Goal: Information Seeking & Learning: Check status

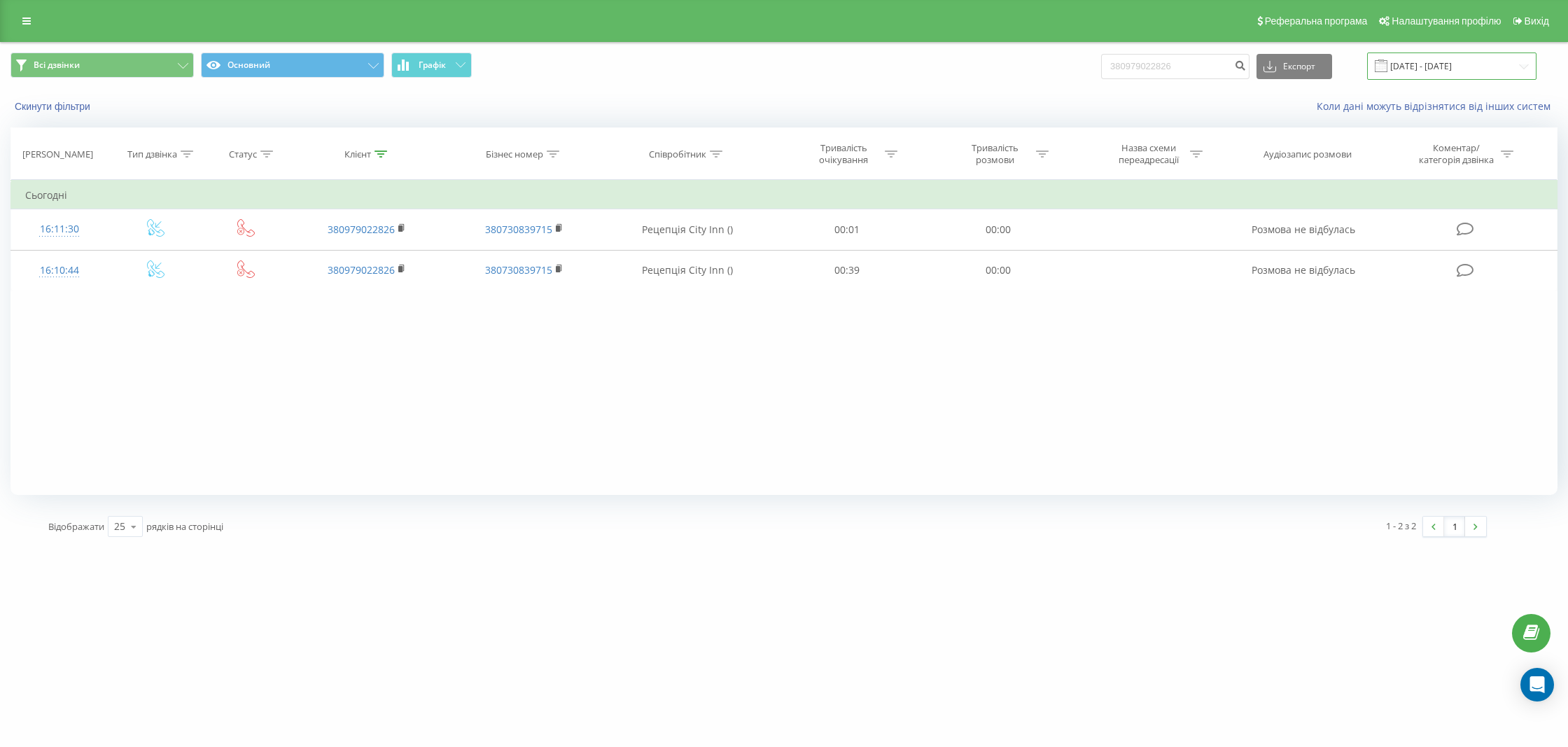
click at [1512, 73] on input "[DATE] - [DATE]" at bounding box center [1451, 66] width 169 height 27
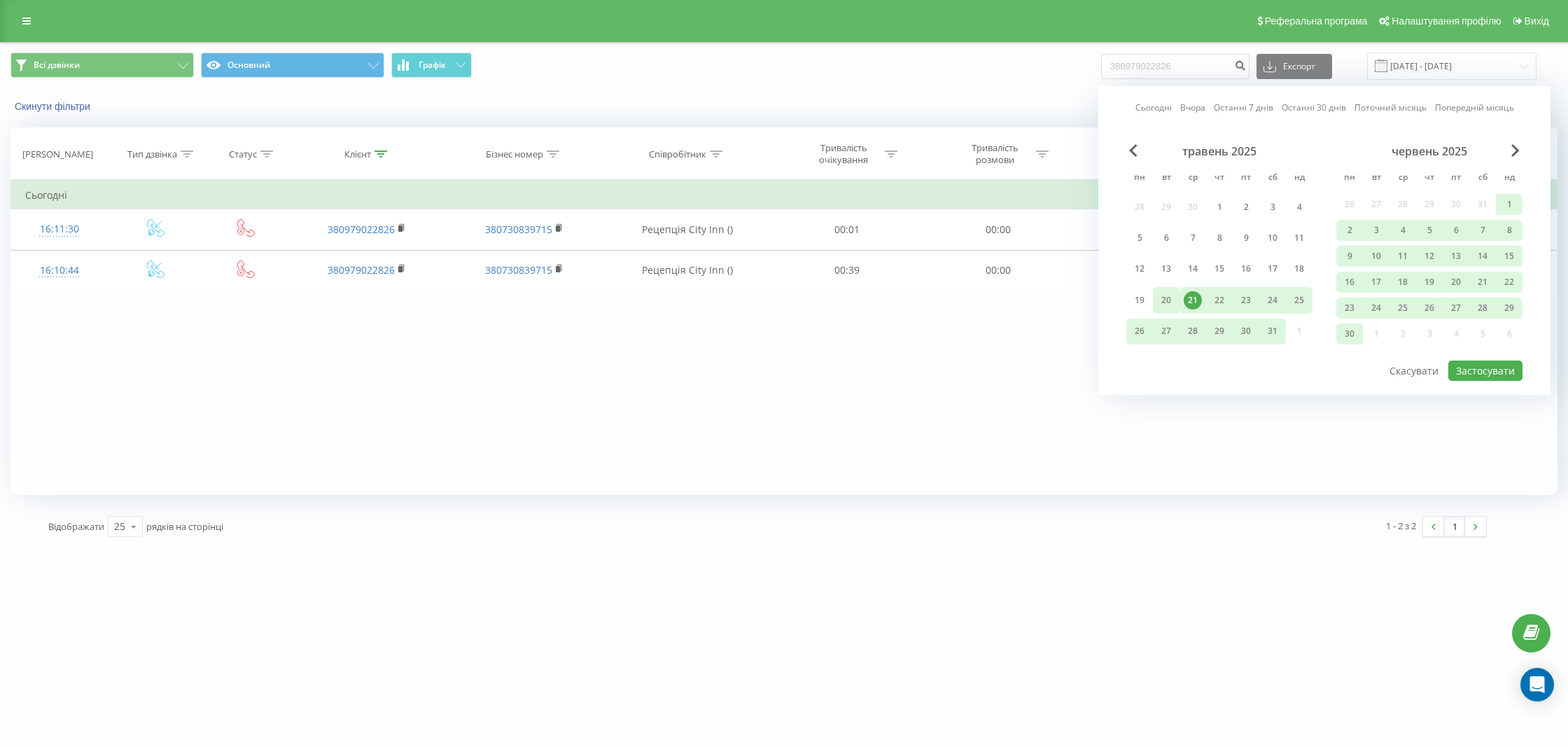
click at [1171, 303] on div "20" at bounding box center [1166, 300] width 18 height 18
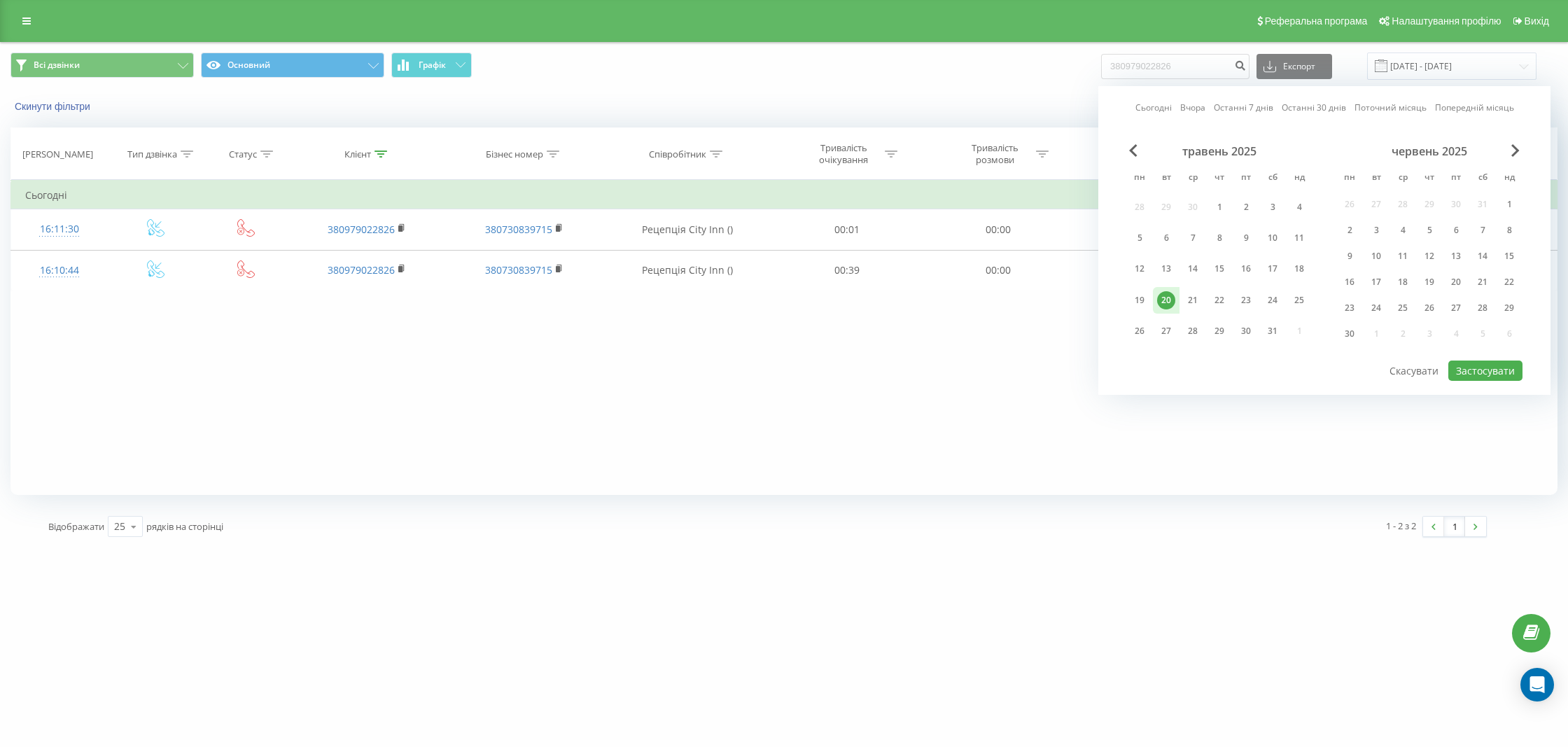
click at [1521, 152] on div "червень 2025" at bounding box center [1429, 150] width 186 height 14
click at [1515, 147] on span "Next Month" at bounding box center [1516, 150] width 9 height 13
click at [1438, 280] on div "21" at bounding box center [1429, 282] width 27 height 21
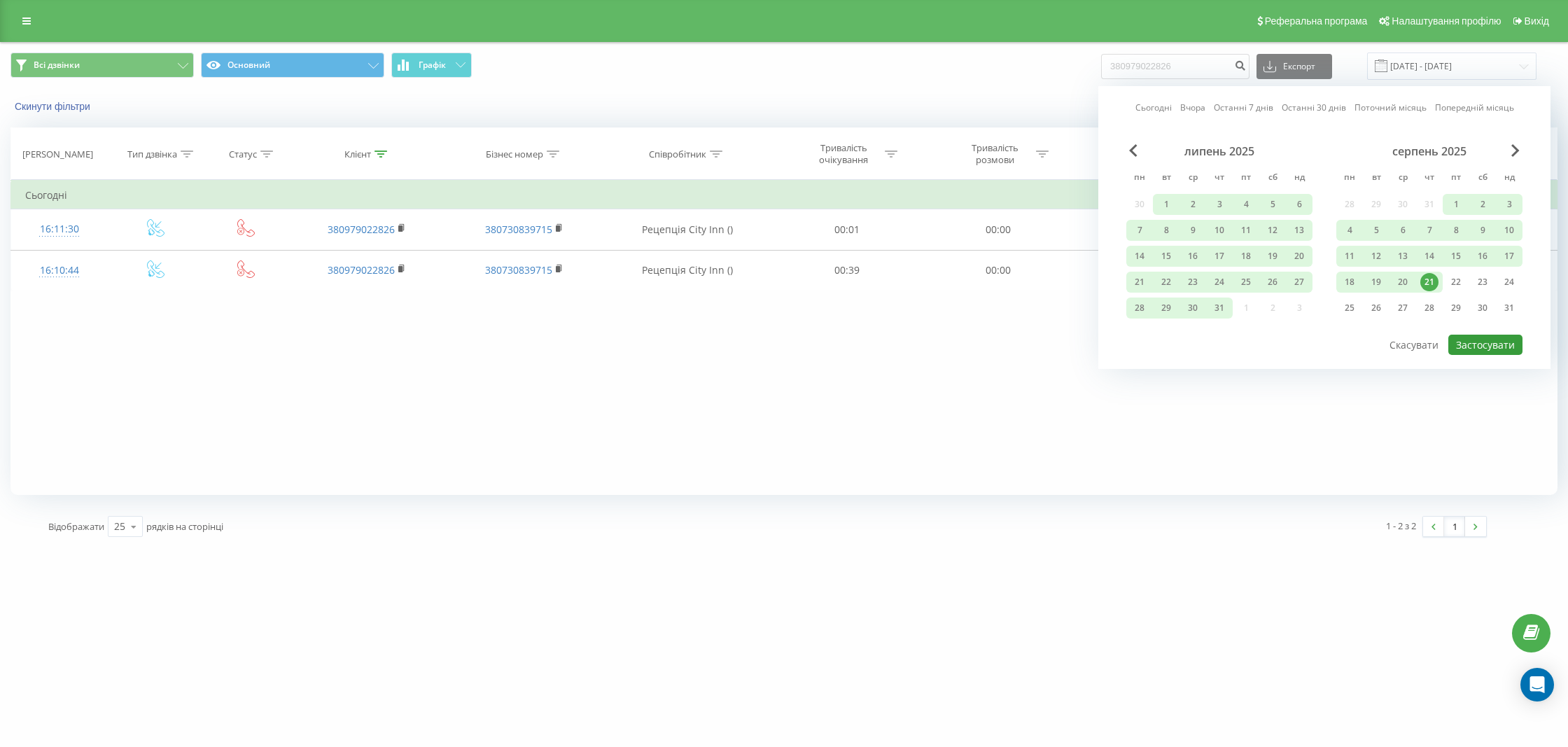
click at [1479, 347] on button "Застосувати" at bounding box center [1485, 345] width 74 height 20
type input "[DATE] - [DATE]"
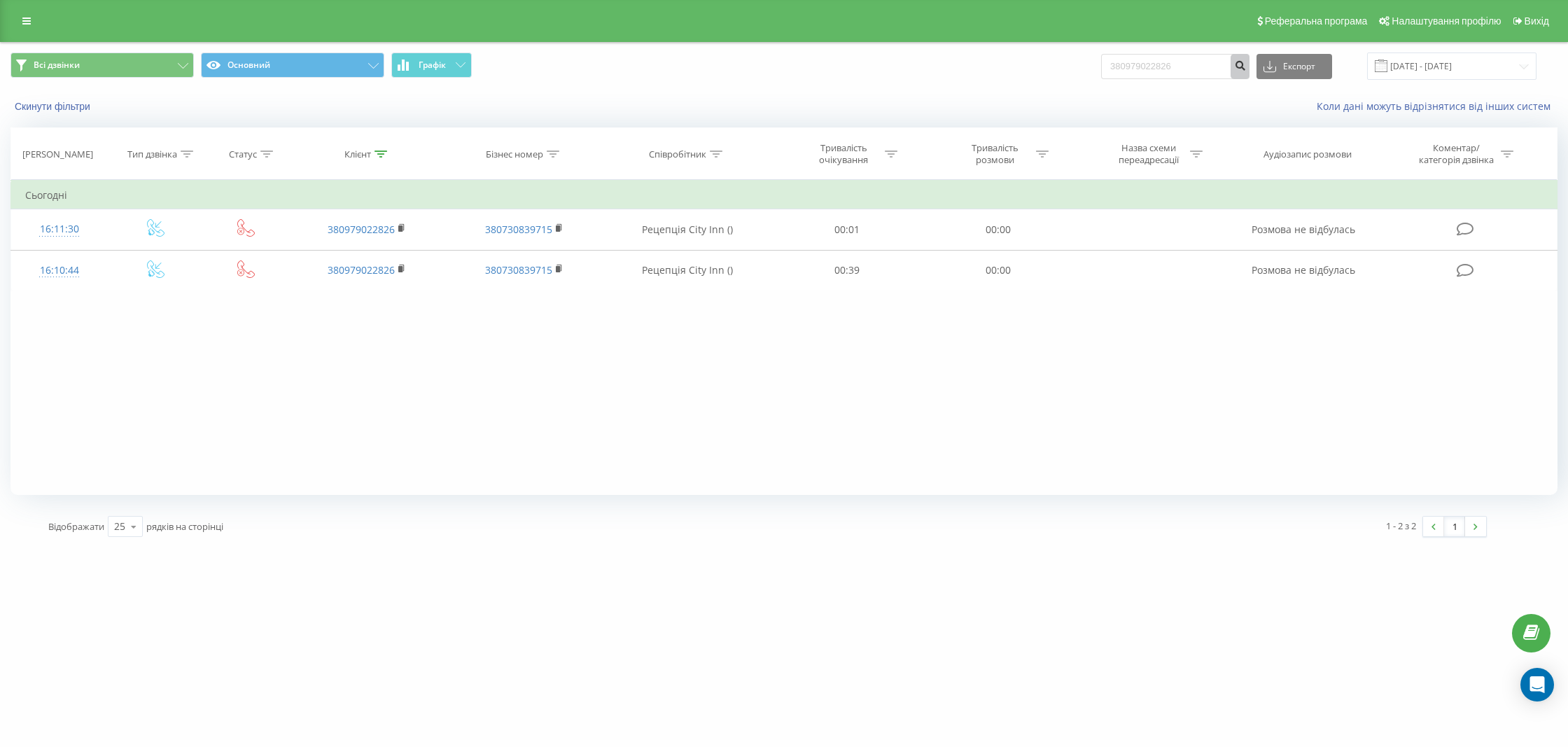
click at [1246, 67] on icon "submit" at bounding box center [1240, 64] width 12 height 9
click at [1246, 61] on icon "submit" at bounding box center [1240, 64] width 12 height 9
